Goal: Find specific page/section

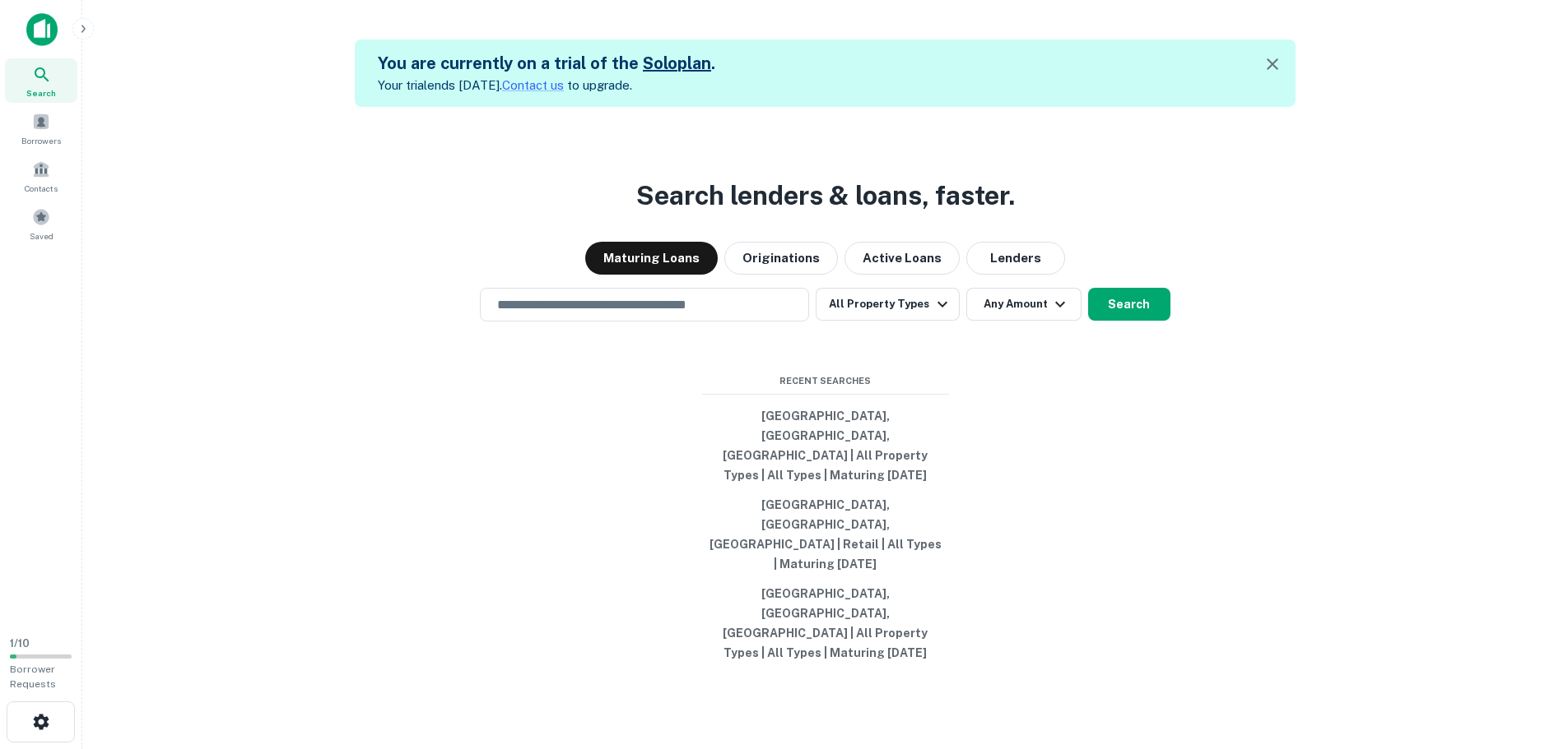
click at [41, 76] on icon at bounding box center [42, 75] width 20 height 20
click at [47, 124] on span at bounding box center [41, 122] width 18 height 18
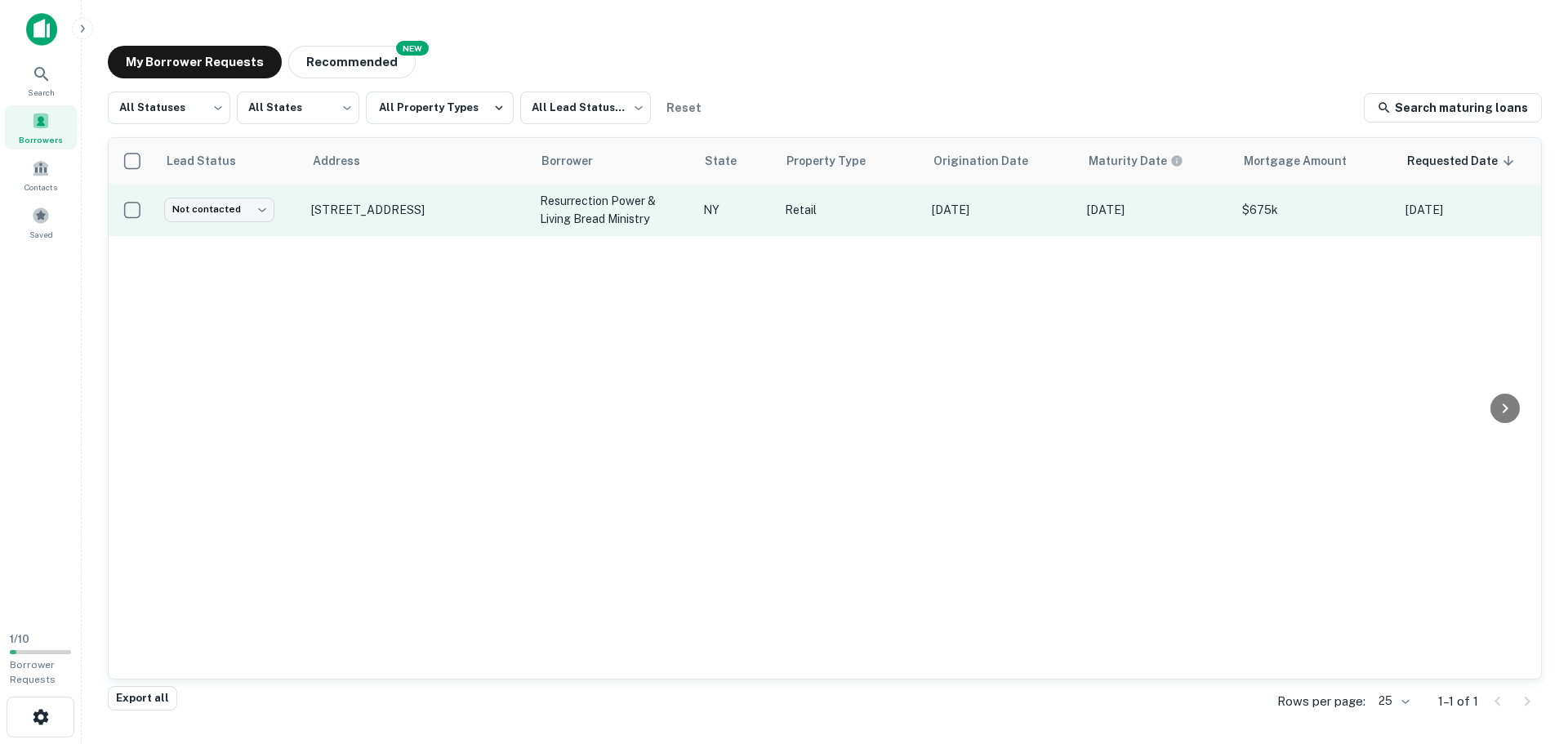
click at [862, 218] on p "Retail" at bounding box center [850, 210] width 130 height 18
